Goal: Use online tool/utility: Use online tool/utility

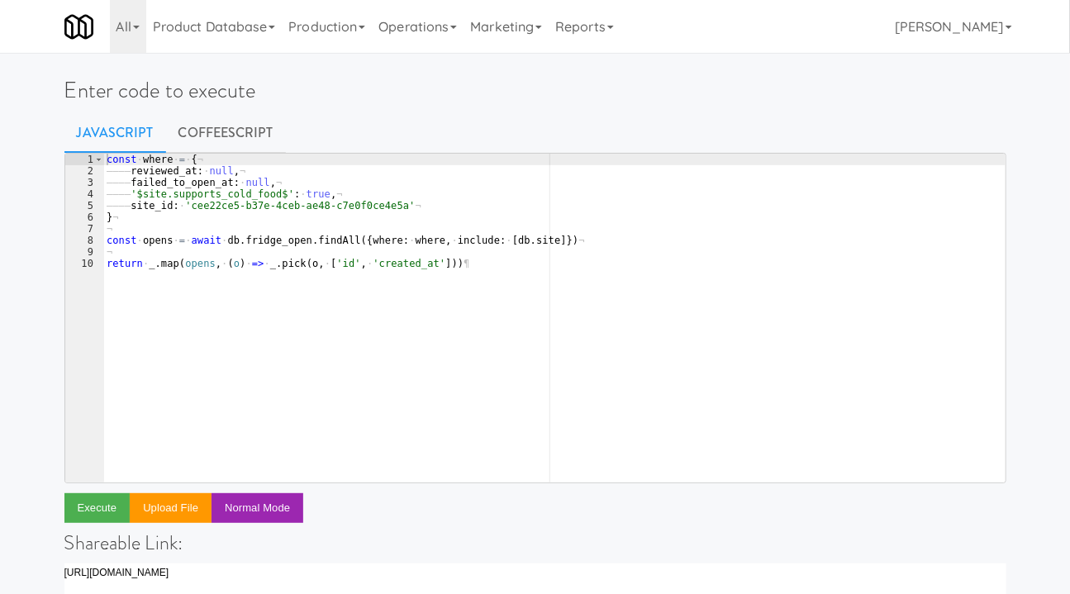
click at [454, 307] on div "const · where · = · { ¬ ———— reviewed_at : · null , ¬ ———— failed_to_open_at : …" at bounding box center [554, 330] width 902 height 352
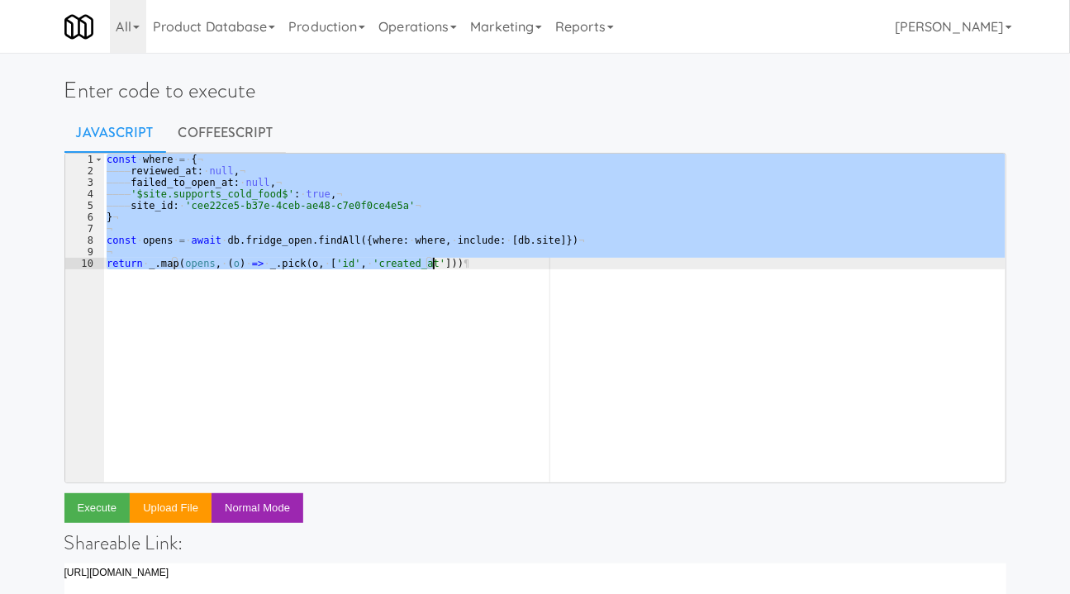
paste textarea ")("
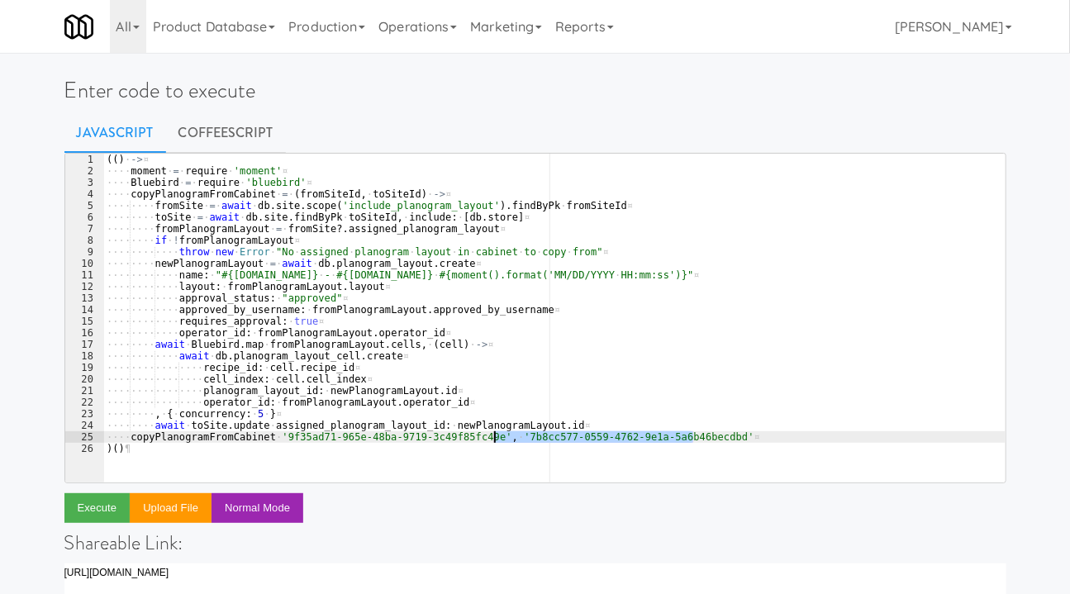
drag, startPoint x: 691, startPoint y: 437, endPoint x: 493, endPoint y: 436, distance: 197.5
click at [493, 436] on div "(( ) · -> ¤ ···· moment · = · require · 'moment' ¤ ···· Bluebird · = · require …" at bounding box center [554, 330] width 902 height 352
paste textarea "48123ee3-c6f4-47f5-a1ed-537588d25e05"
drag, startPoint x: 473, startPoint y: 441, endPoint x: 273, endPoint y: 438, distance: 200.0
click at [273, 438] on div "(( ) · -> ¤ ···· moment · = · require · 'moment' ¤ ···· Bluebird · = · require …" at bounding box center [554, 330] width 902 height 352
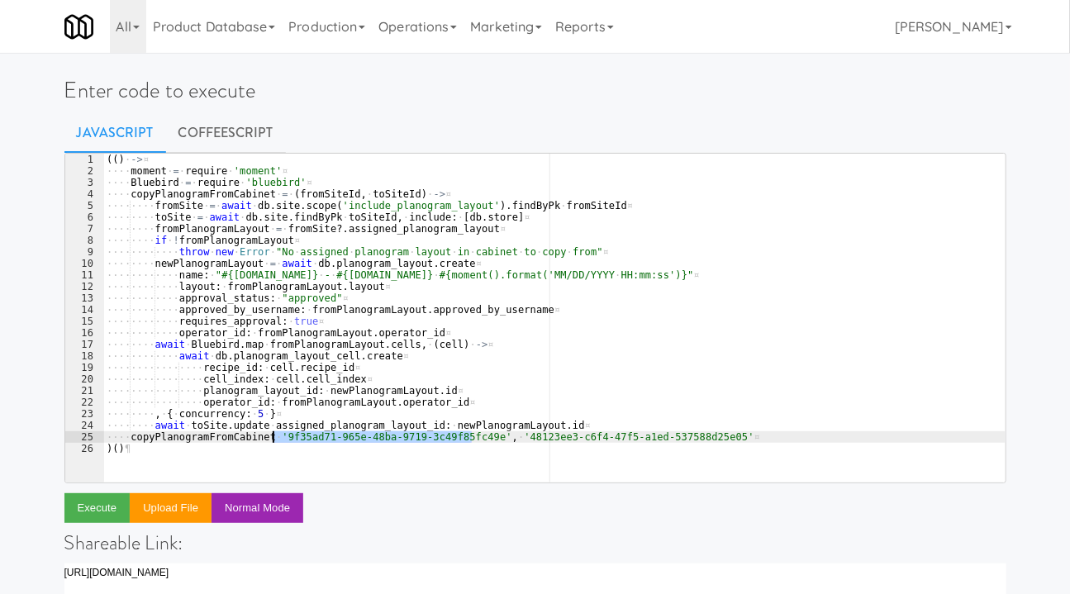
paste textarea "c0a80f89-2b93-4fea-a5f5-09fb5c30b85a"
click at [383, 350] on div "(( ) · -> ¤ ···· moment · = · require · 'moment' ¤ ···· Bluebird · = · require …" at bounding box center [554, 330] width 902 height 352
type textarea "await [DOMAIN_NAME] fromPlanogramLayout.cells, (cell) ->"
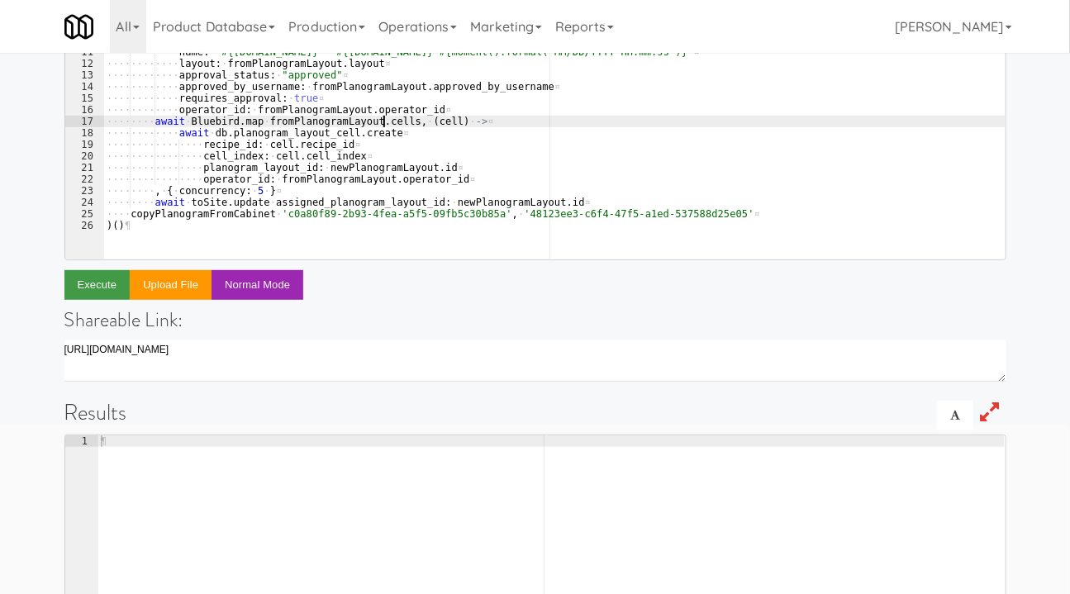
scroll to position [224, 0]
click at [89, 281] on button "Execute" at bounding box center [97, 284] width 66 height 30
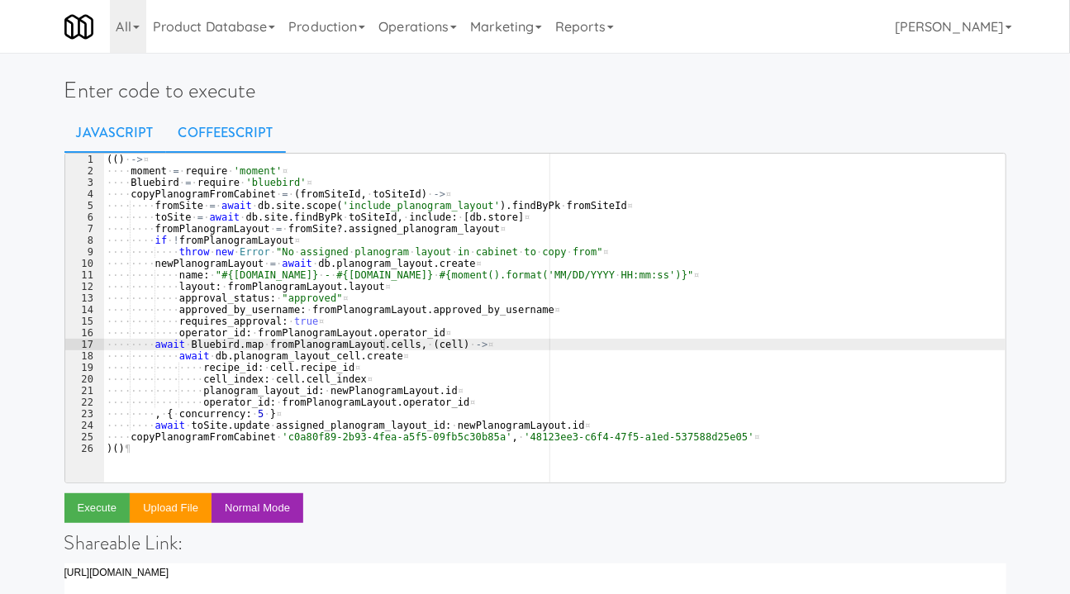
click at [216, 135] on link "CoffeeScript" at bounding box center [226, 132] width 120 height 41
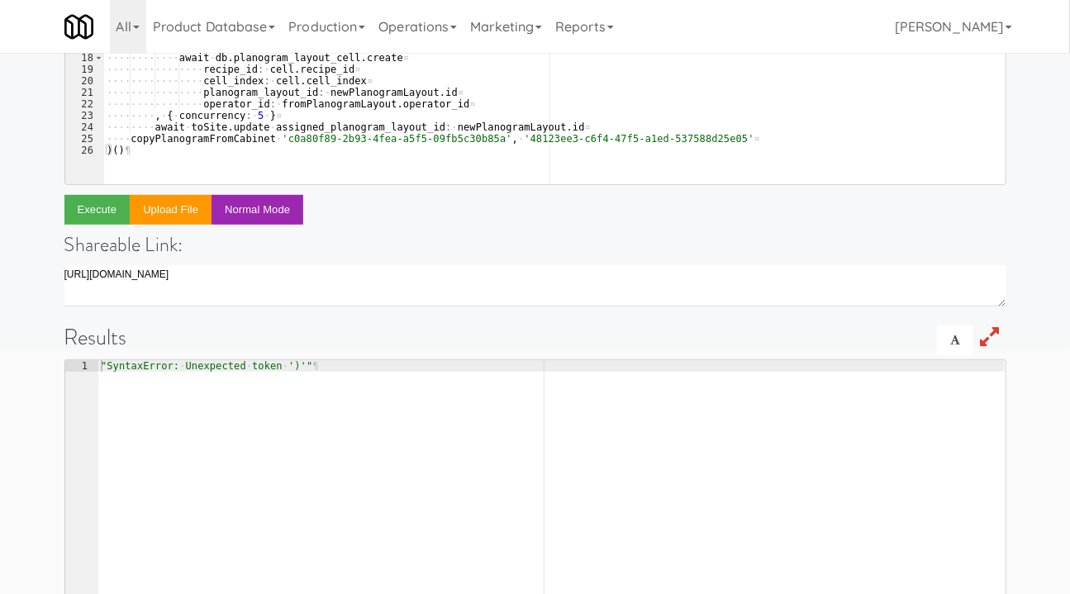
scroll to position [299, 0]
click at [92, 221] on button "Execute" at bounding box center [97, 209] width 66 height 30
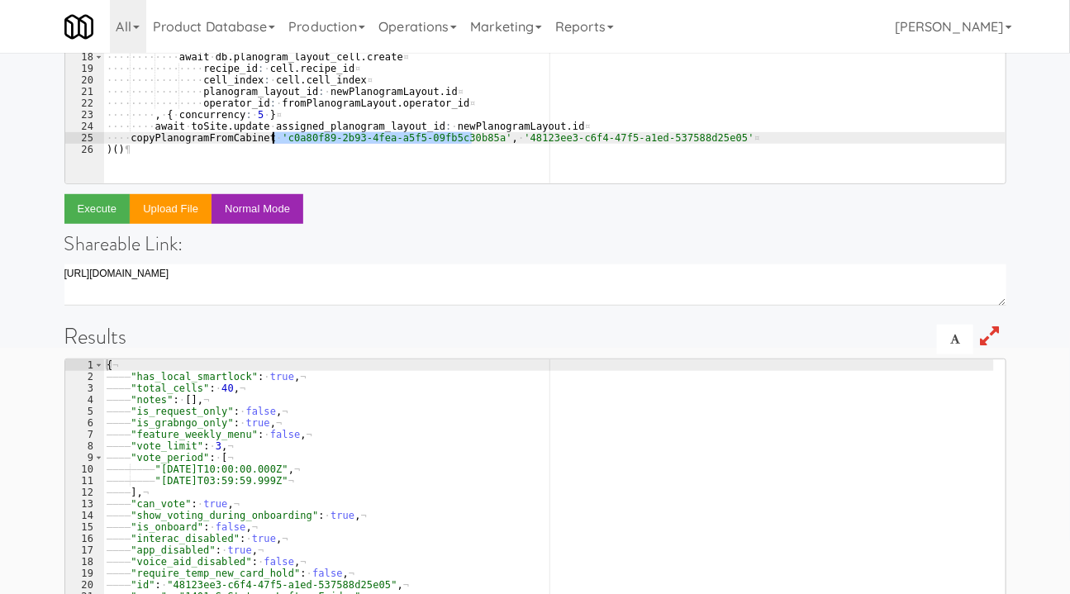
drag, startPoint x: 466, startPoint y: 137, endPoint x: 274, endPoint y: 140, distance: 192.6
click at [274, 140] on div "( ( ) · -> ¤ ···· moment · = · require · 'moment' ¤ ···· Bluebird · = · require…" at bounding box center [554, 31] width 902 height 352
paste textarea "bbf7839d-a33f-4e1b-a3d6-5517922a63a"
drag, startPoint x: 503, startPoint y: 136, endPoint x: 693, endPoint y: 140, distance: 189.3
click at [693, 140] on div "( ( ) · -> ¤ ···· moment · = · require · 'moment' ¤ ···· Bluebird · = · require…" at bounding box center [554, 31] width 902 height 352
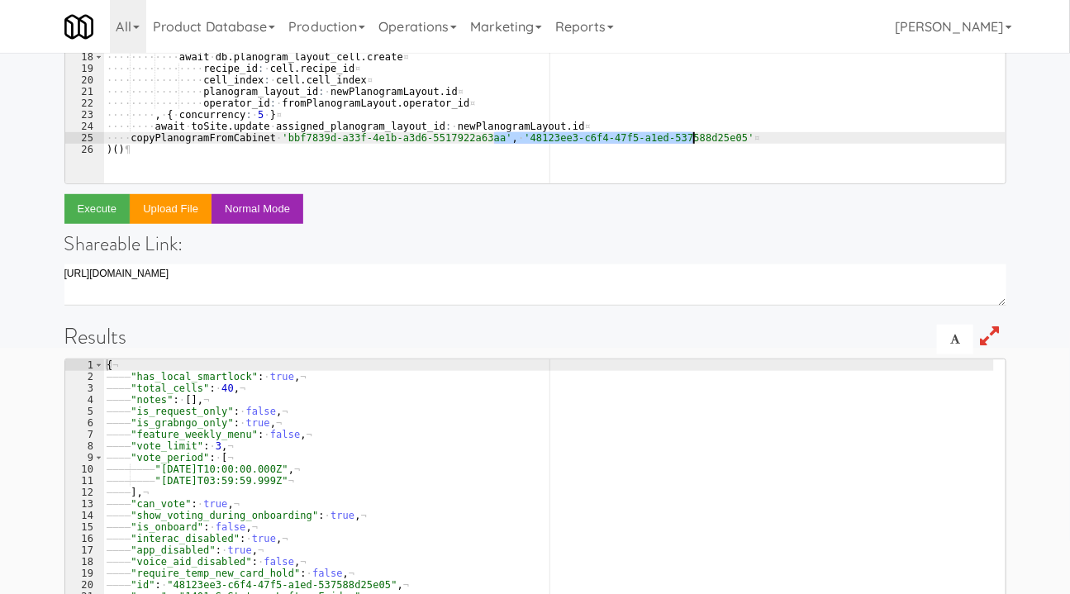
paste textarea "04638f50-657c-4bc1-a8a4-d1438ea45ddb"
click at [546, 93] on div "( ( ) · -> ¤ ···· moment · = · require · 'moment' ¤ ···· Bluebird · = · require…" at bounding box center [554, 31] width 902 height 352
type textarea "planogram_layout_id: [DOMAIN_NAME]"
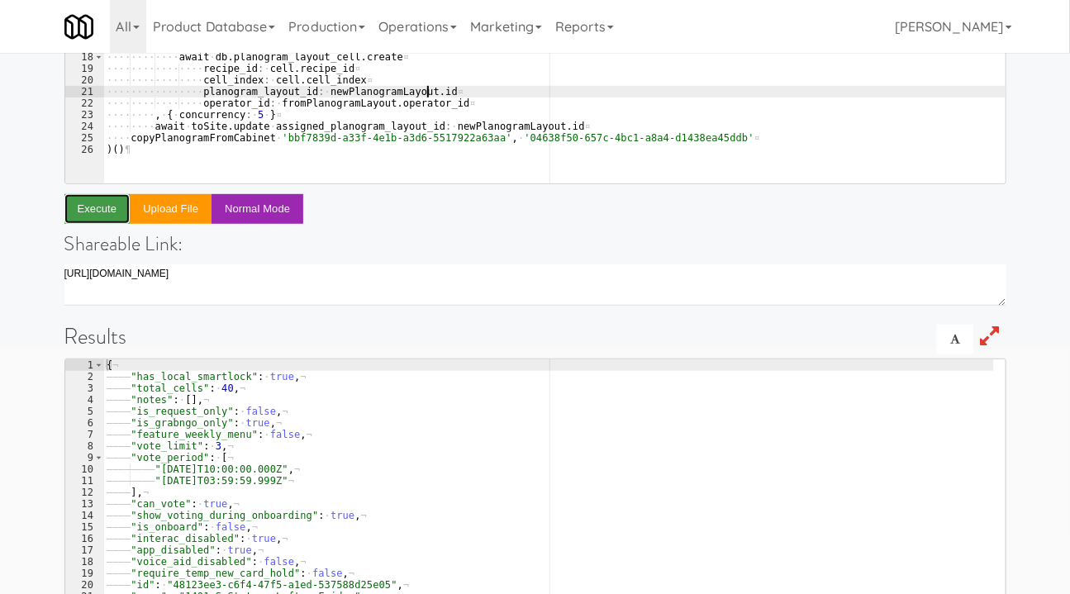
click at [85, 207] on button "Execute" at bounding box center [97, 209] width 66 height 30
